Goal: Find specific page/section: Find specific page/section

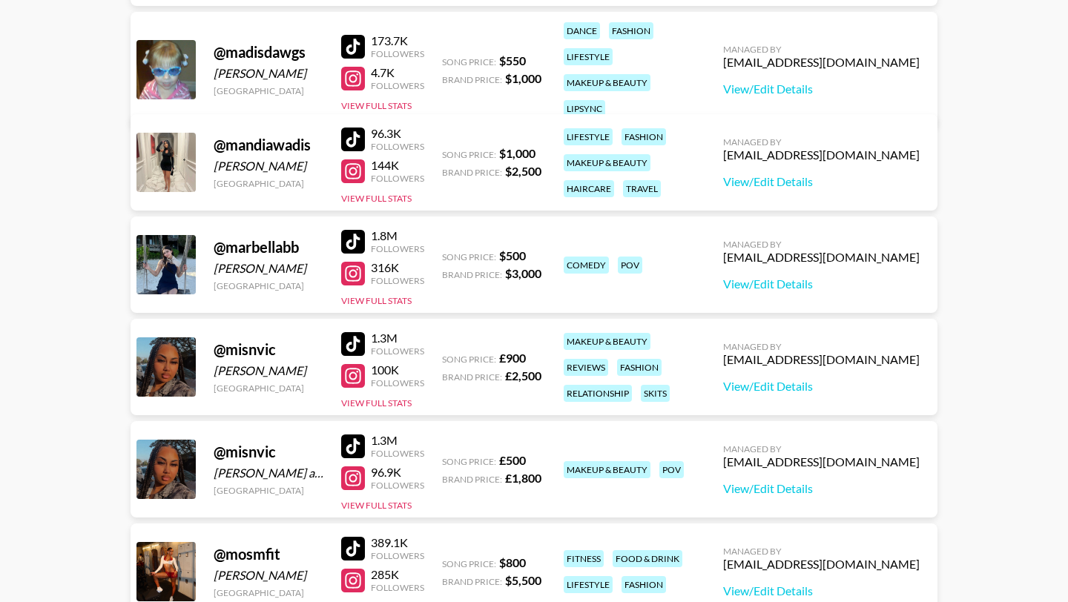
scroll to position [1133, 0]
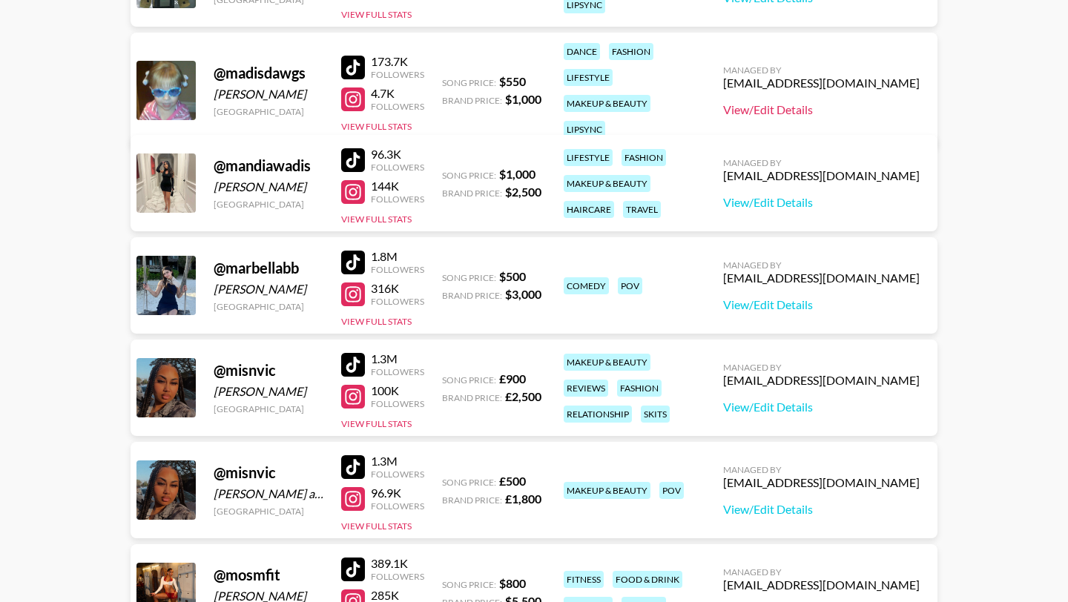
click at [866, 102] on link "View/Edit Details" at bounding box center [821, 109] width 196 height 15
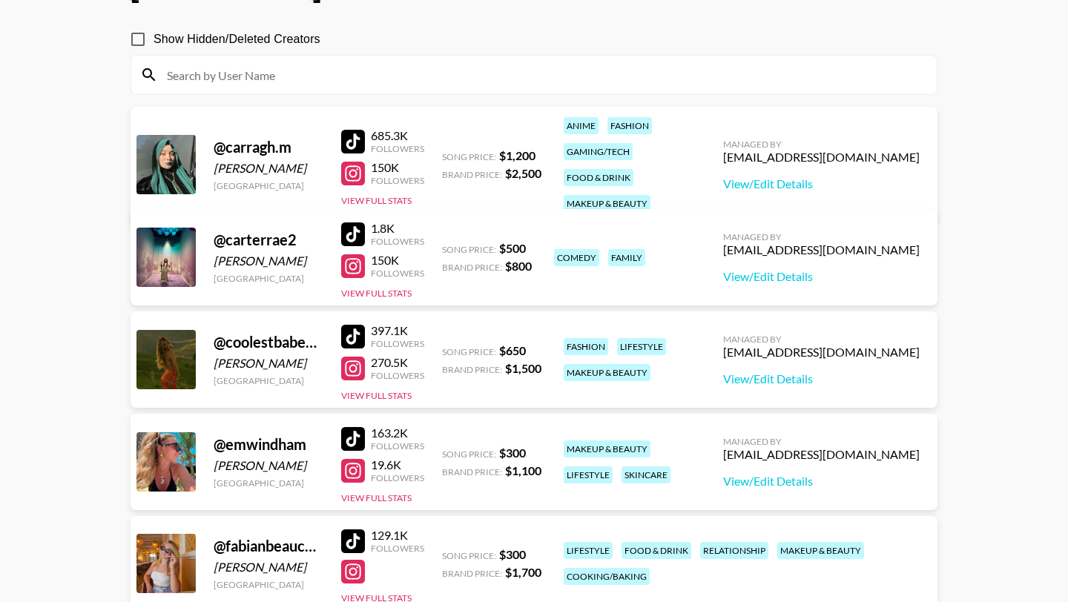
scroll to position [128, 0]
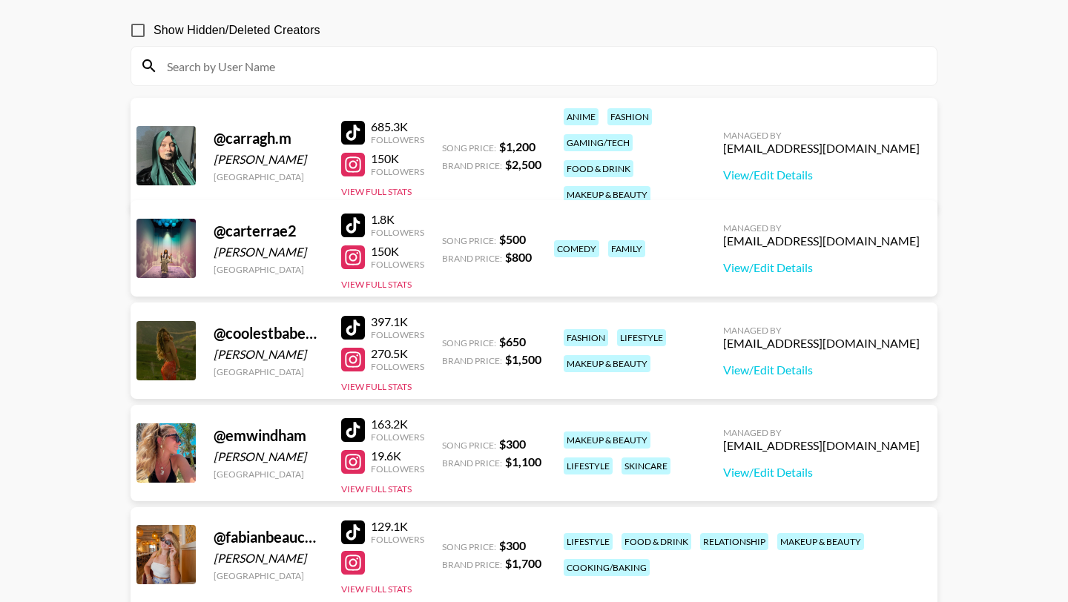
click at [351, 316] on div at bounding box center [353, 328] width 24 height 24
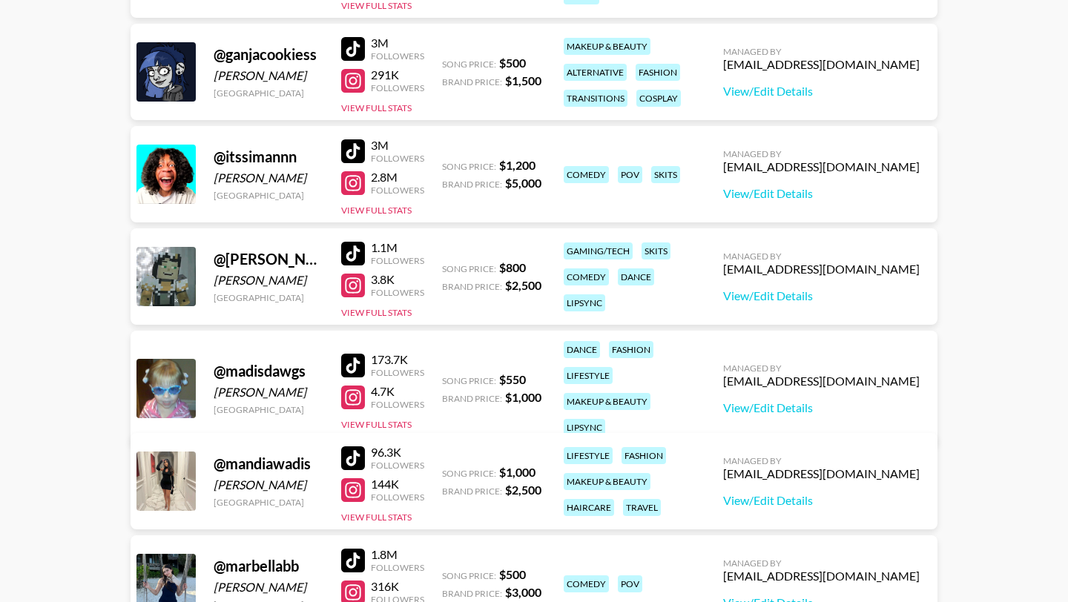
scroll to position [841, 0]
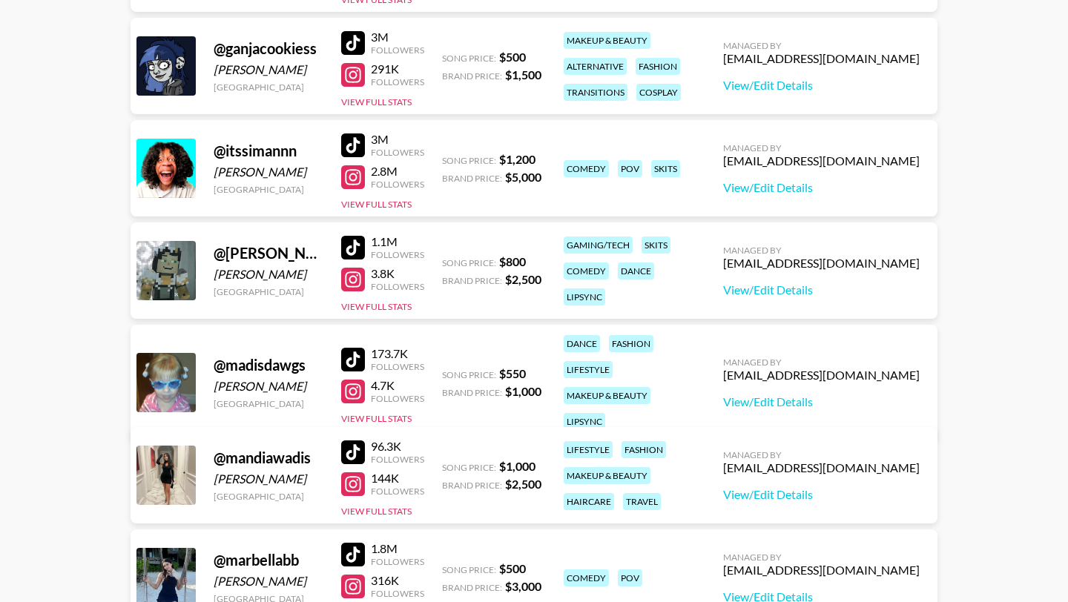
click at [351, 348] on div at bounding box center [353, 360] width 24 height 24
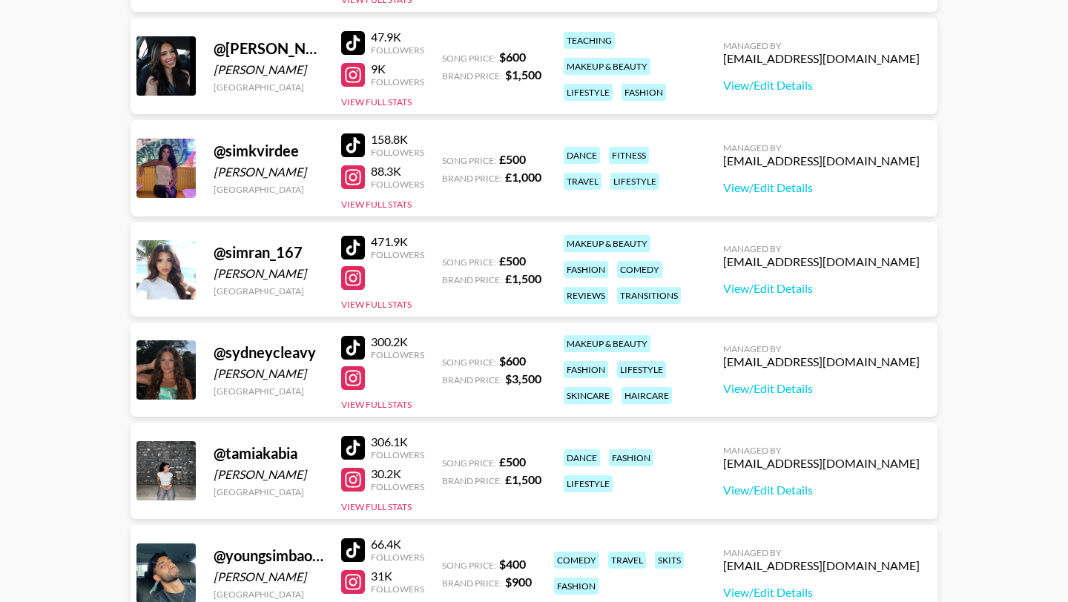
scroll to position [1776, 0]
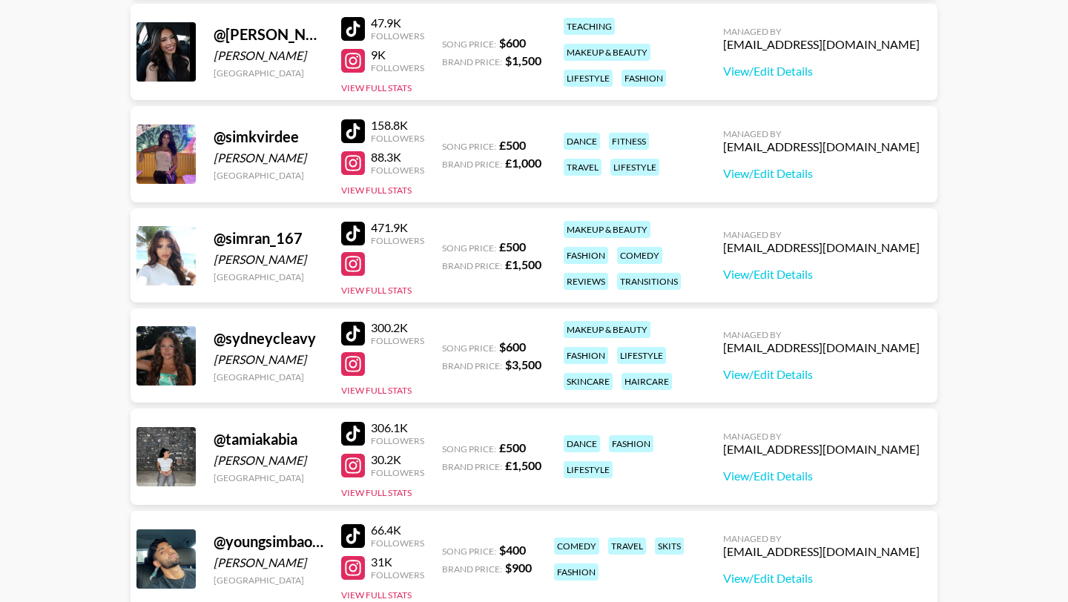
click at [361, 323] on div at bounding box center [353, 334] width 24 height 24
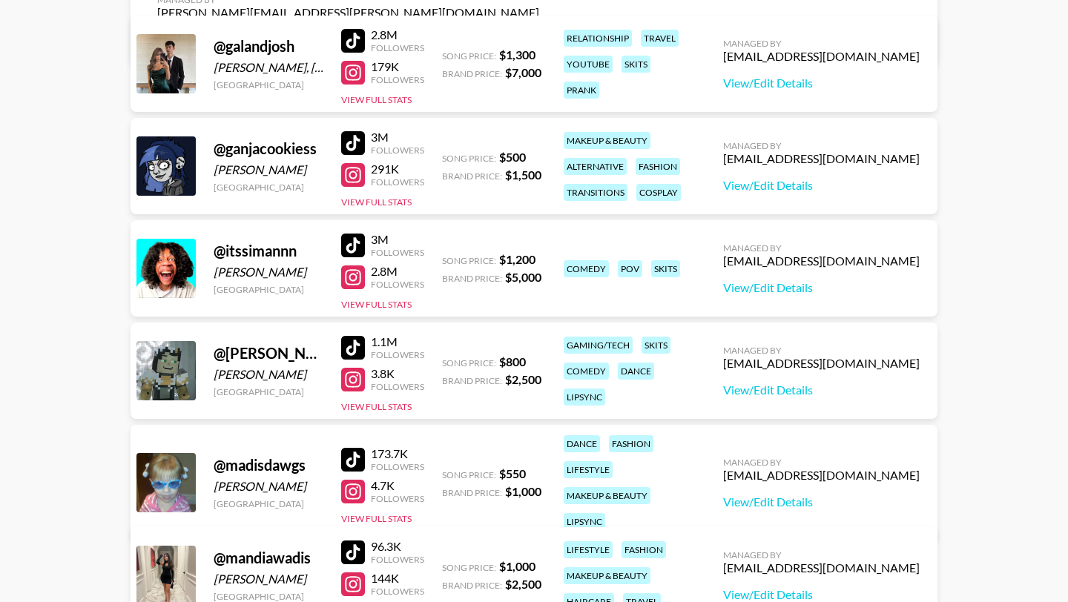
scroll to position [0, 0]
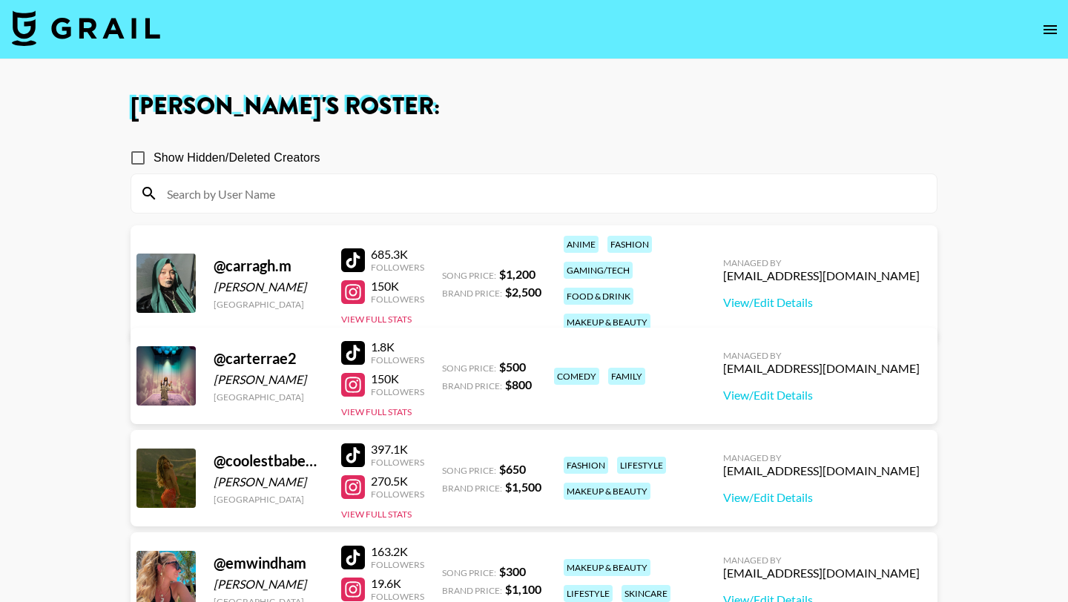
click at [350, 447] on div at bounding box center [353, 455] width 24 height 24
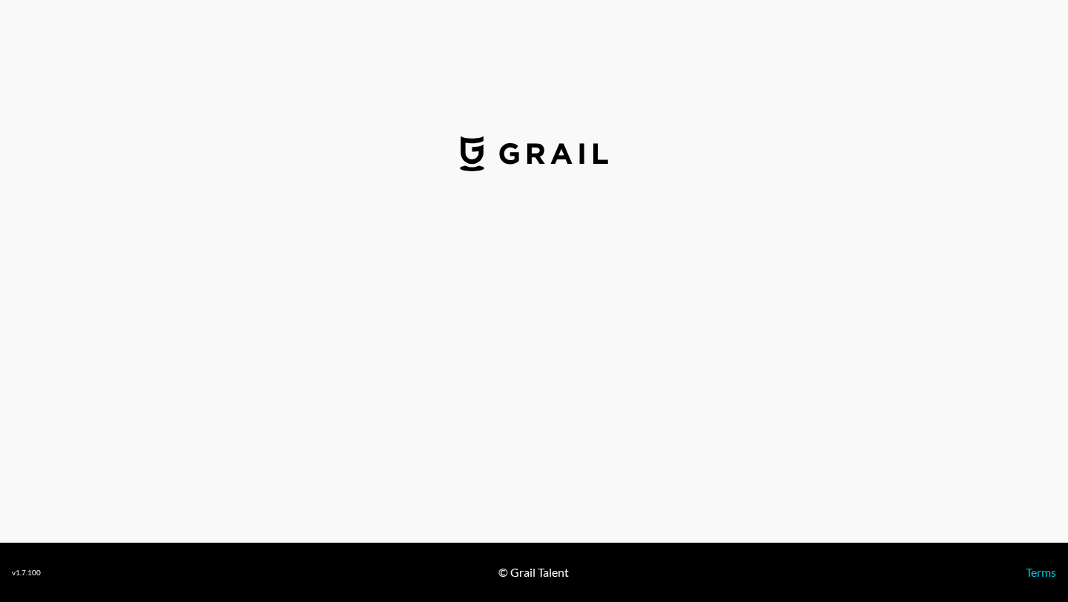
select select "USD"
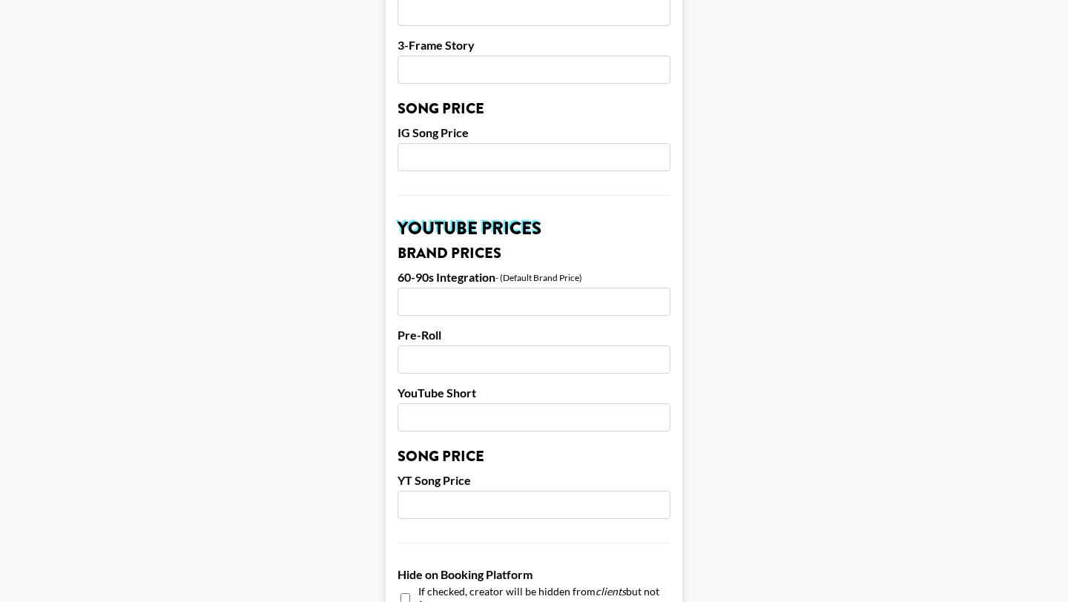
scroll to position [1409, 0]
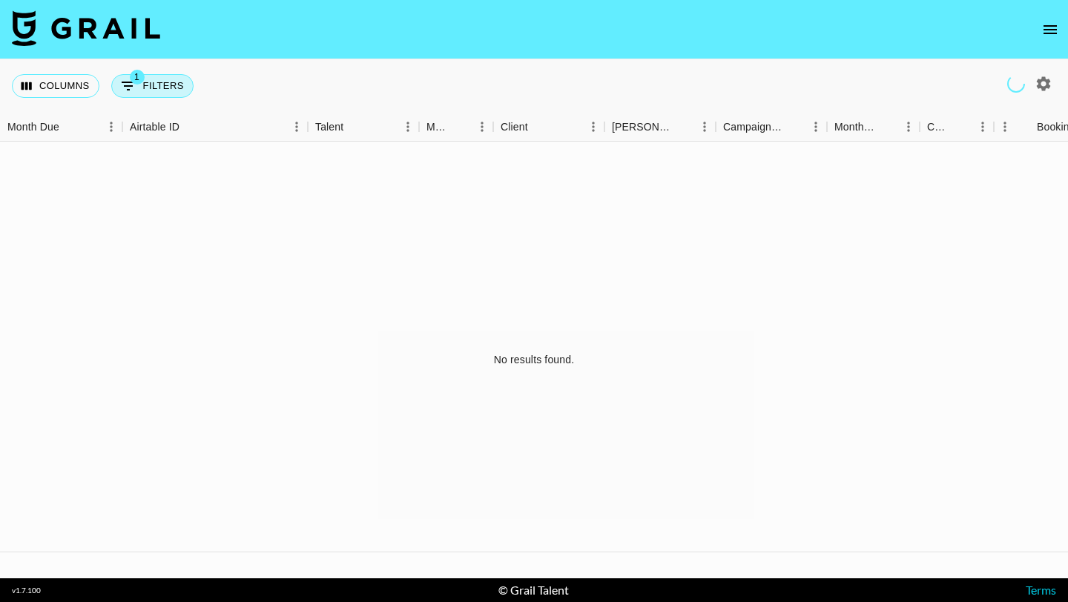
click at [153, 94] on button "1 Filters" at bounding box center [152, 86] width 82 height 24
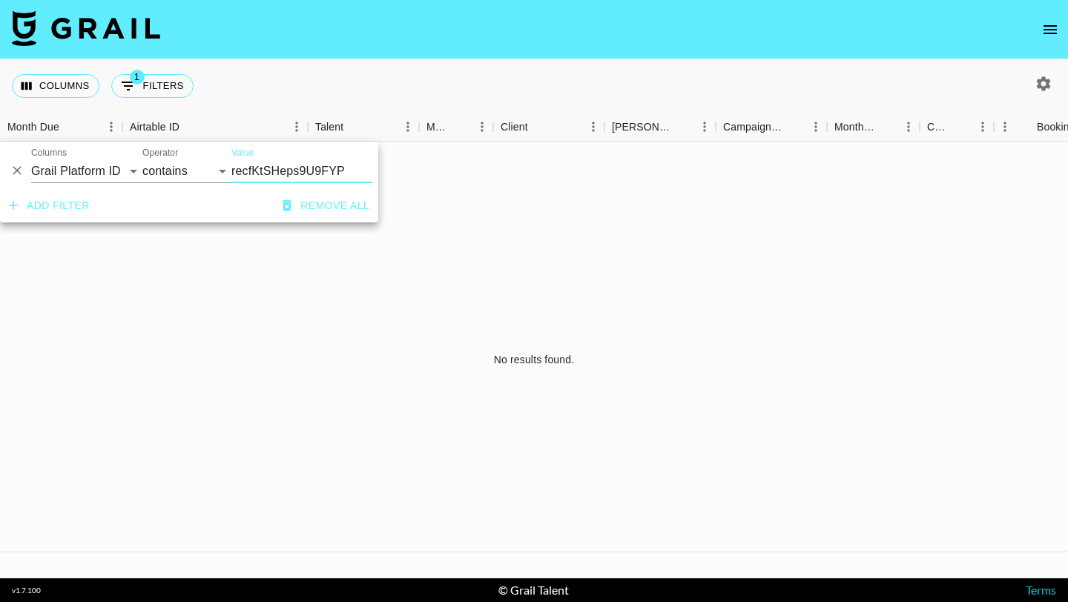
click at [269, 176] on input "recfKtSHeps9U9FYP" at bounding box center [301, 171] width 141 height 24
click at [13, 174] on icon "Delete" at bounding box center [17, 171] width 9 height 9
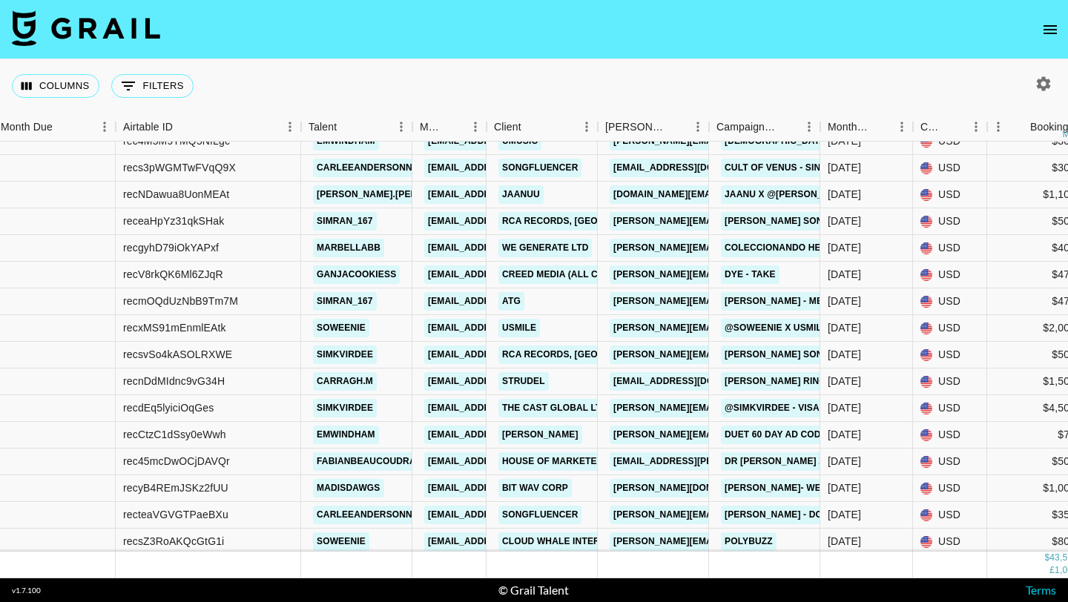
scroll to position [483, 0]
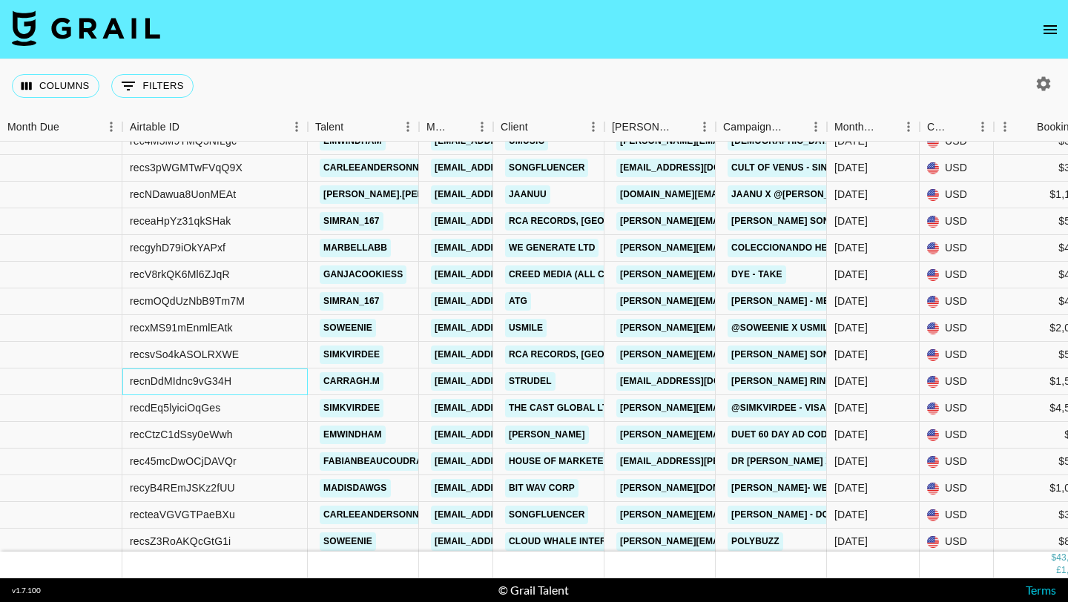
click at [214, 381] on div "recnDdMIdnc9vG34H" at bounding box center [181, 381] width 102 height 15
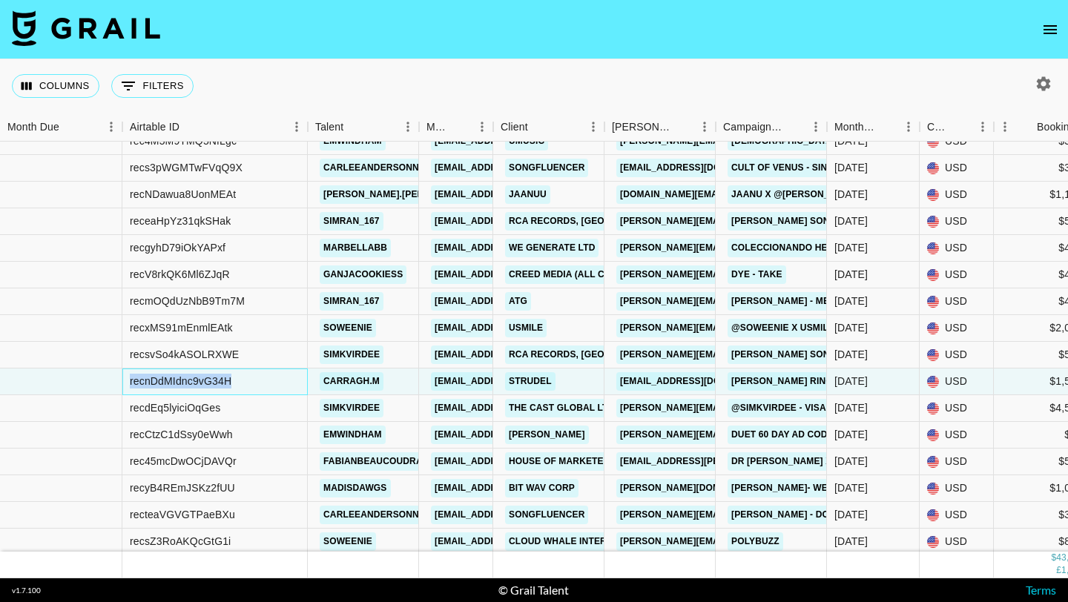
click at [214, 381] on div "recnDdMIdnc9vG34H" at bounding box center [181, 381] width 102 height 15
copy div "recnDdMIdnc9vG34H"
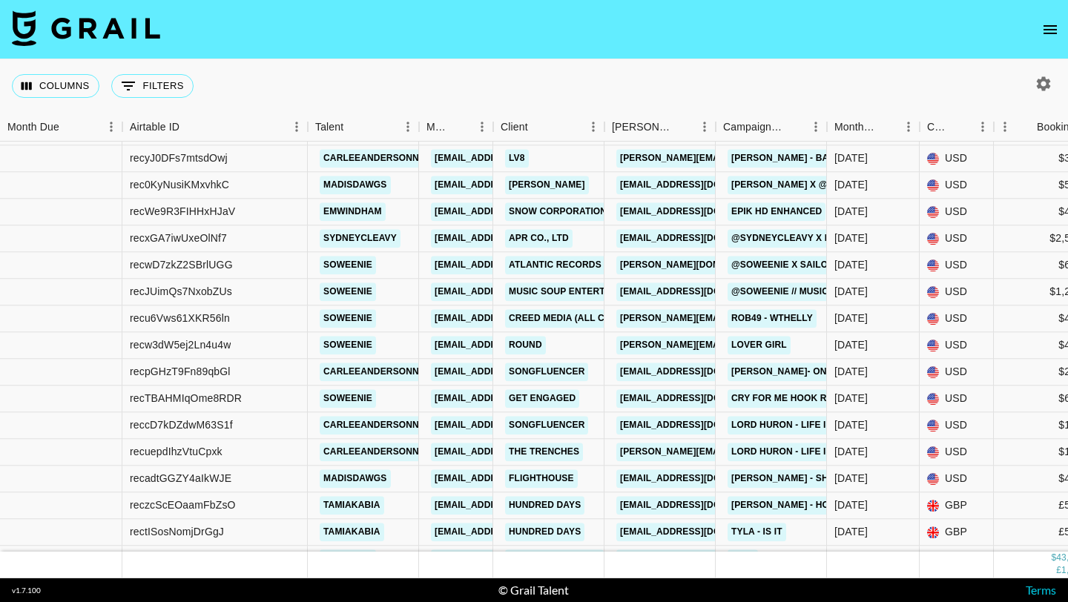
scroll to position [1154, 0]
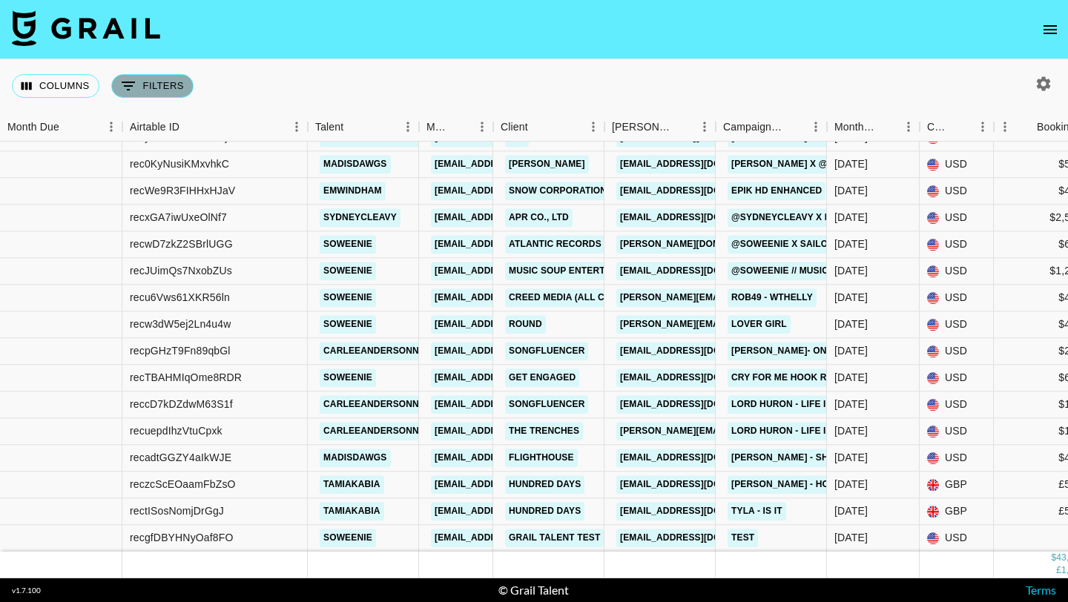
click at [156, 84] on button "0 Filters" at bounding box center [152, 86] width 82 height 24
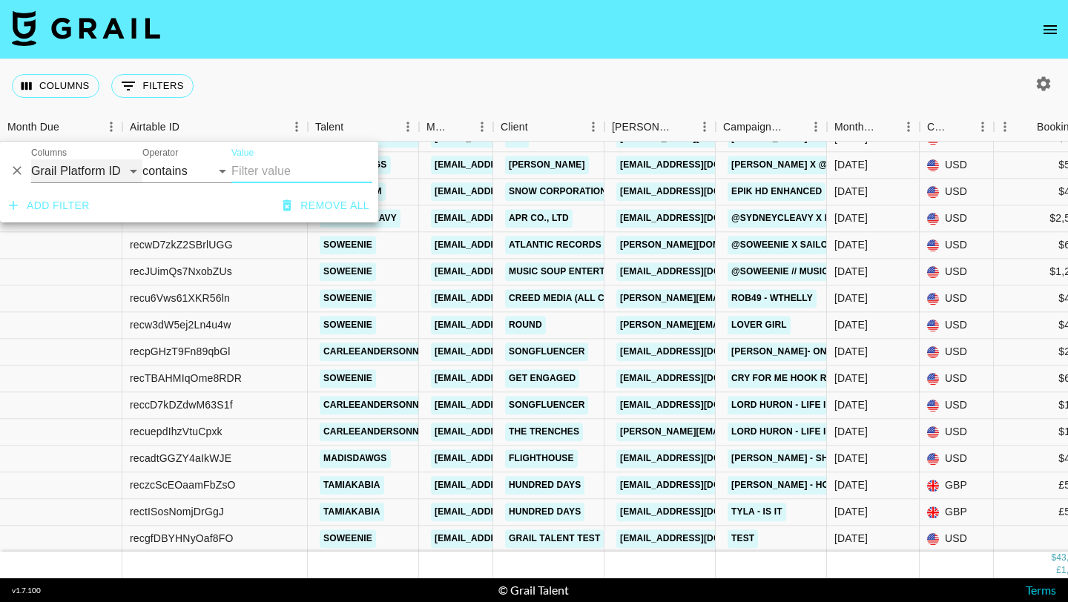
click at [81, 177] on select "Grail Platform ID Airtable ID Talent Manager Client [PERSON_NAME] Campaign (Typ…" at bounding box center [86, 171] width 111 height 24
select select "talentName"
click at [31, 159] on select "Grail Platform ID Airtable ID Talent Manager Client [PERSON_NAME] Campaign (Typ…" at bounding box center [86, 171] width 111 height 24
click at [273, 171] on input "Value" at bounding box center [301, 171] width 141 height 24
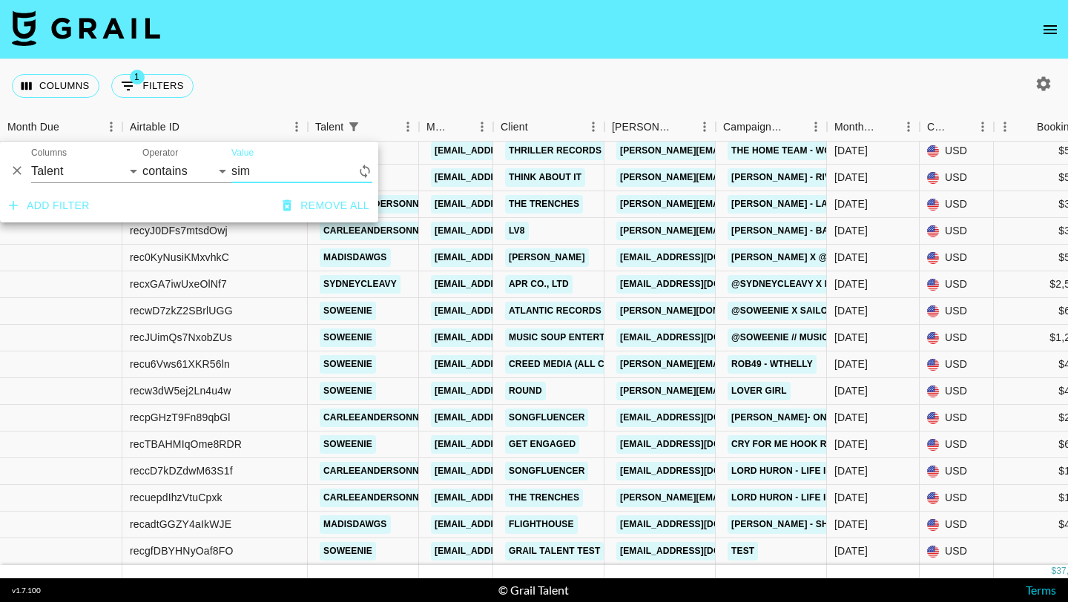
scroll to position [0, 0]
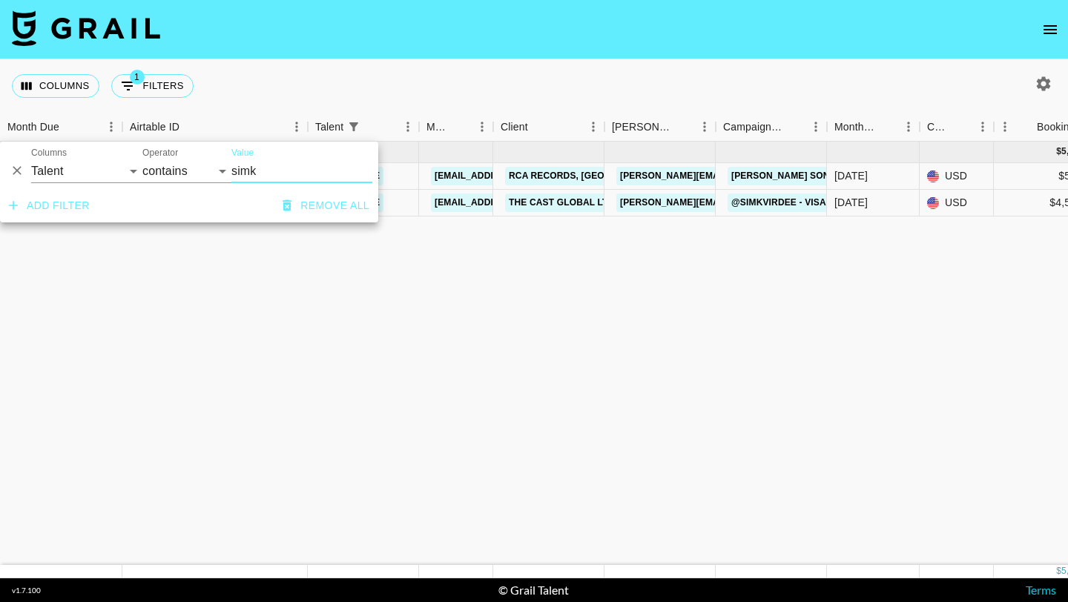
type input "simk"
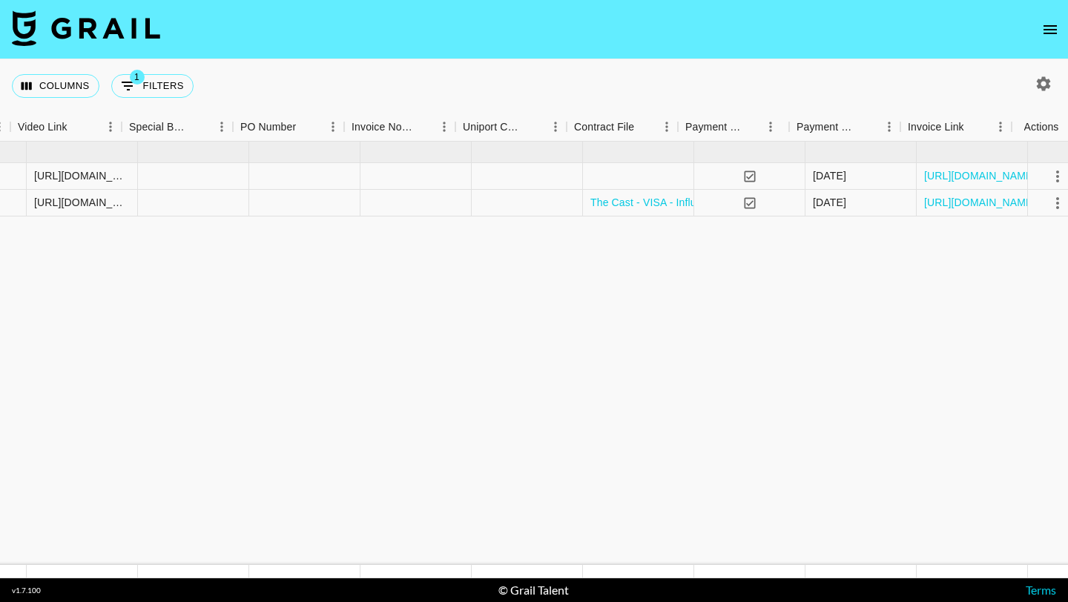
scroll to position [0, 1394]
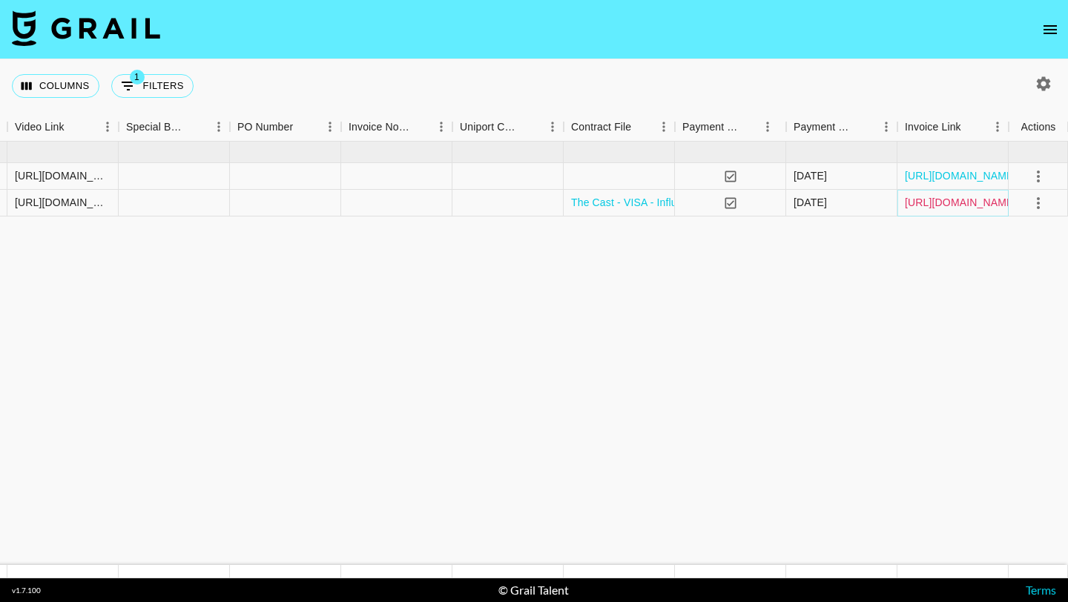
click at [916, 202] on link "[URL][DOMAIN_NAME]" at bounding box center [961, 202] width 112 height 15
